Goal: Transaction & Acquisition: Purchase product/service

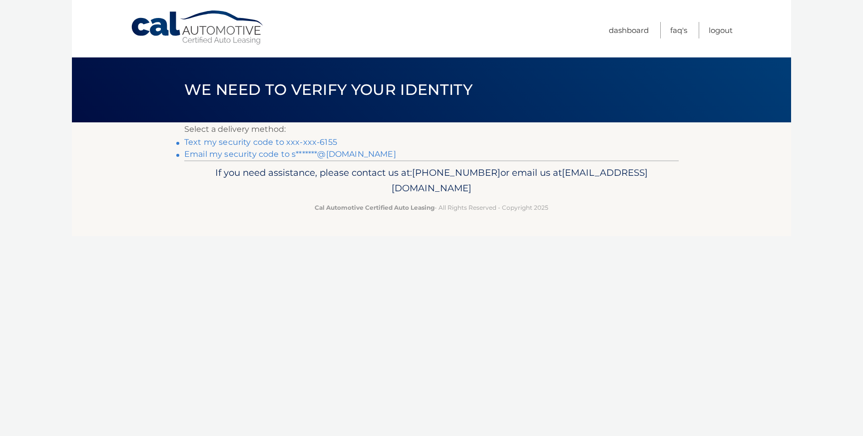
click at [268, 142] on link "Text my security code to xxx-xxx-6155" at bounding box center [260, 141] width 153 height 9
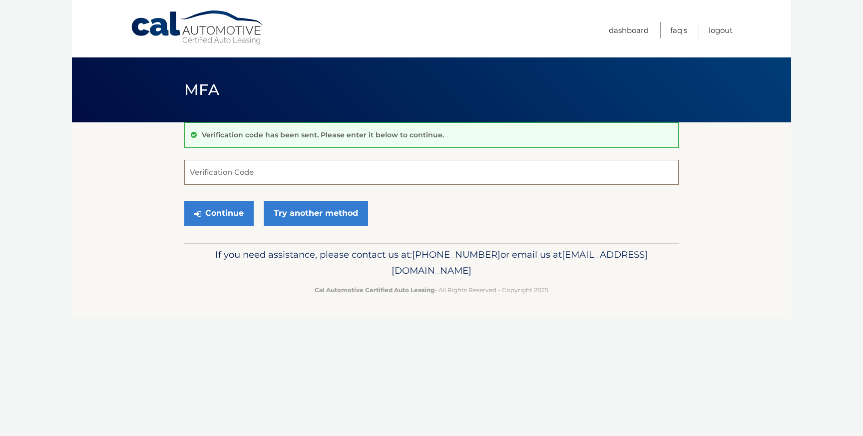
click at [229, 176] on input "Verification Code" at bounding box center [431, 172] width 495 height 25
type input "953023"
click at [209, 222] on button "Continue" at bounding box center [218, 213] width 69 height 25
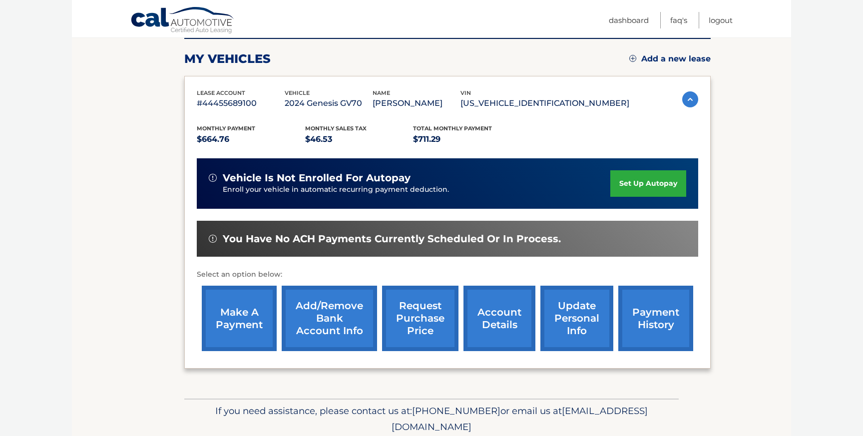
scroll to position [133, 0]
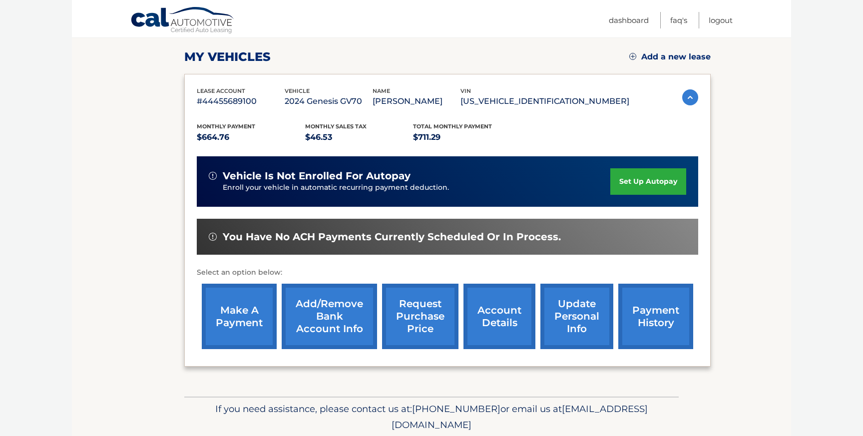
click at [224, 328] on link "make a payment" at bounding box center [239, 316] width 75 height 65
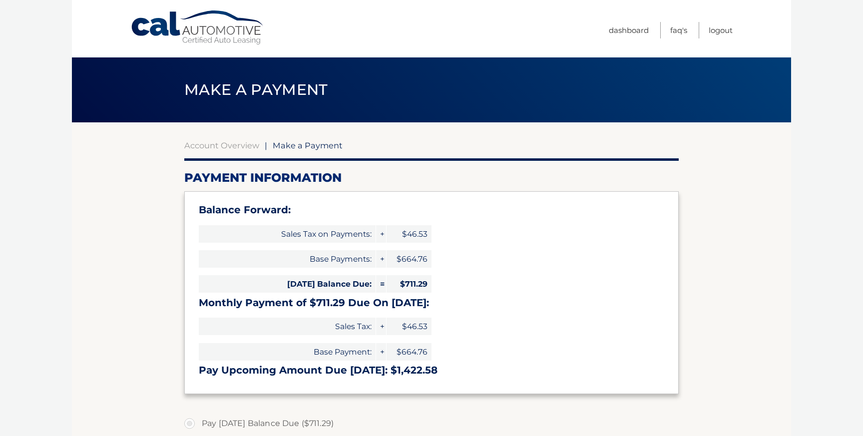
select select "MjIyOTIwNjAtODM5My00YmQxLWJlOTAtODBlNDE4NDU0MTYy"
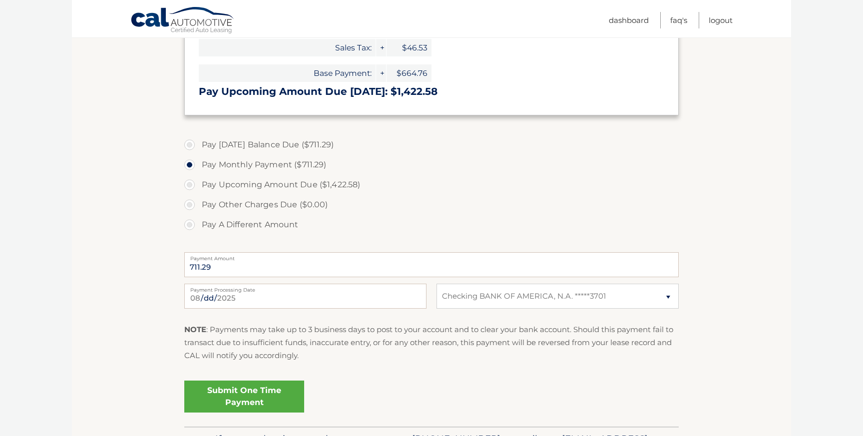
scroll to position [283, 0]
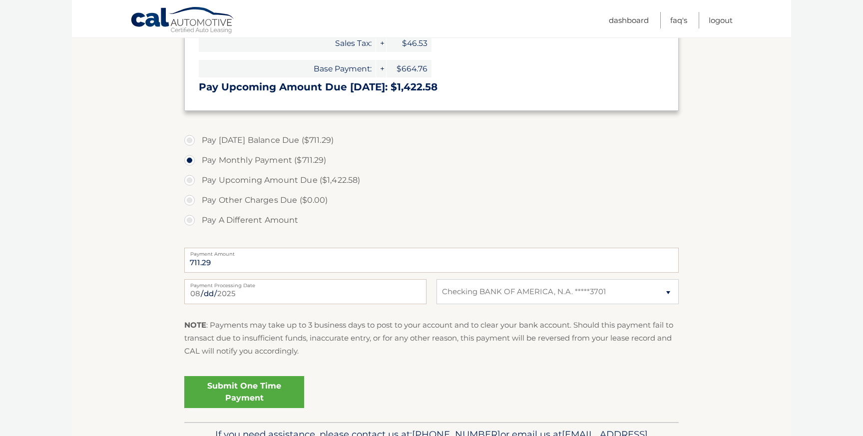
click at [228, 395] on link "Submit One Time Payment" at bounding box center [244, 392] width 120 height 32
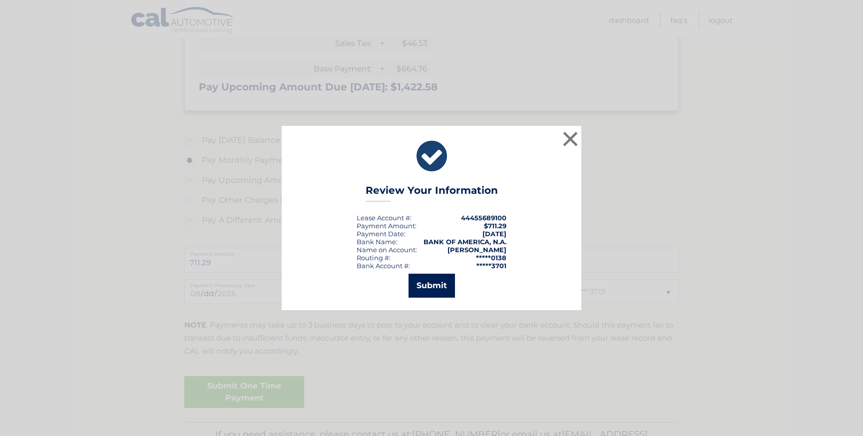
click at [432, 287] on button "Submit" at bounding box center [432, 286] width 46 height 24
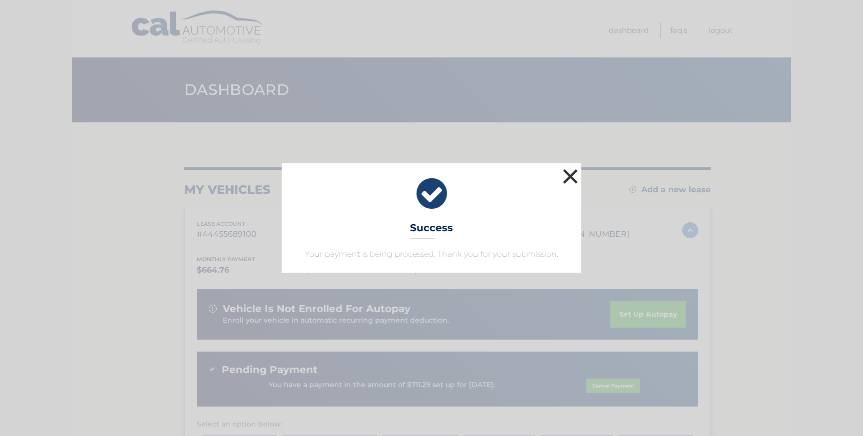
click at [575, 178] on button "×" at bounding box center [571, 176] width 20 height 20
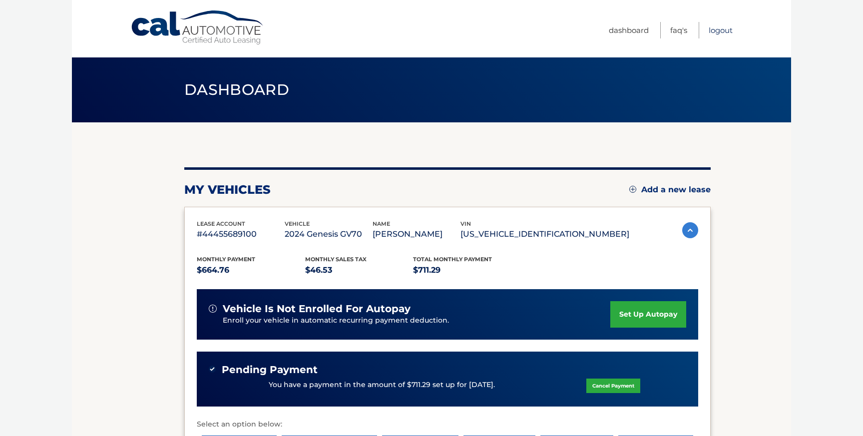
click at [718, 33] on link "Logout" at bounding box center [721, 30] width 24 height 16
